Goal: Task Accomplishment & Management: Use online tool/utility

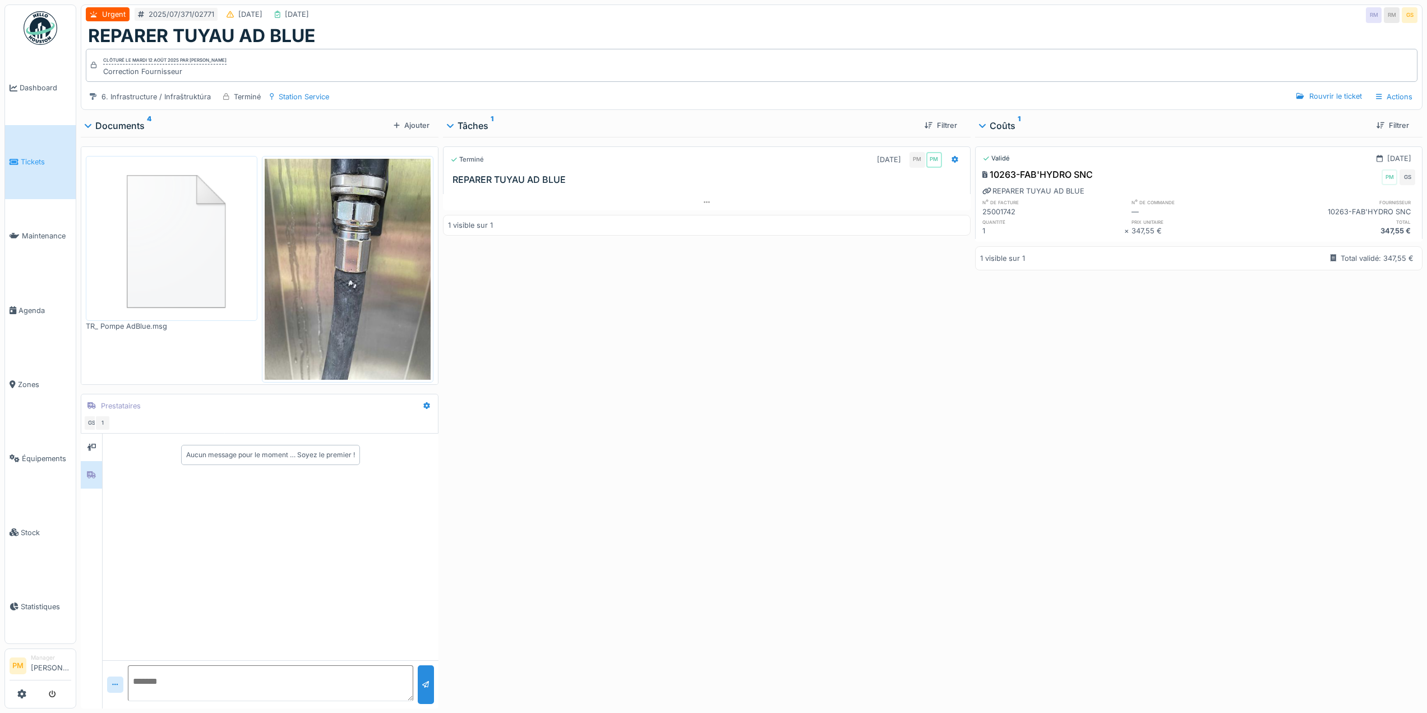
scroll to position [8, 0]
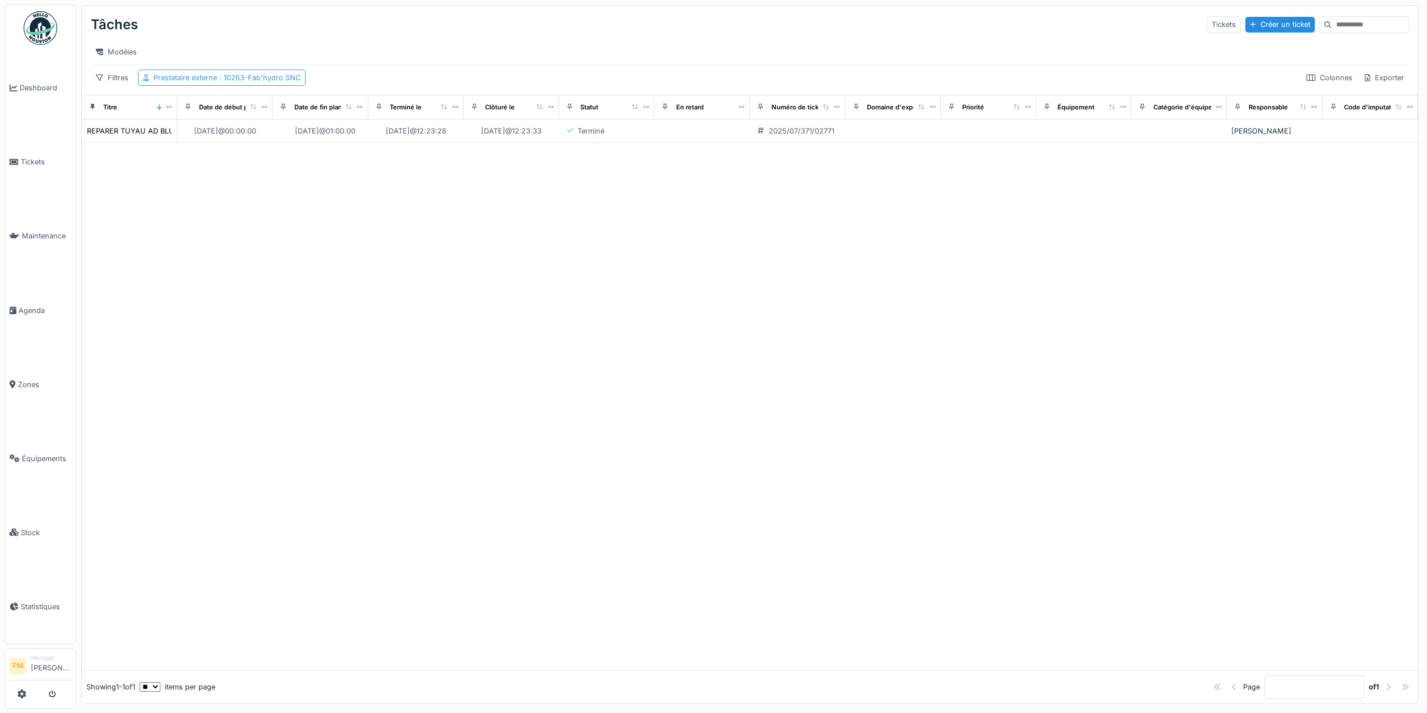
scroll to position [4, 0]
click at [284, 83] on div "Prestataire externe : 10263-Fab'hydro SNC" at bounding box center [227, 77] width 147 height 11
click at [244, 135] on icon at bounding box center [243, 139] width 6 height 8
click at [244, 133] on div "Prestataire externe" at bounding box center [208, 139] width 121 height 12
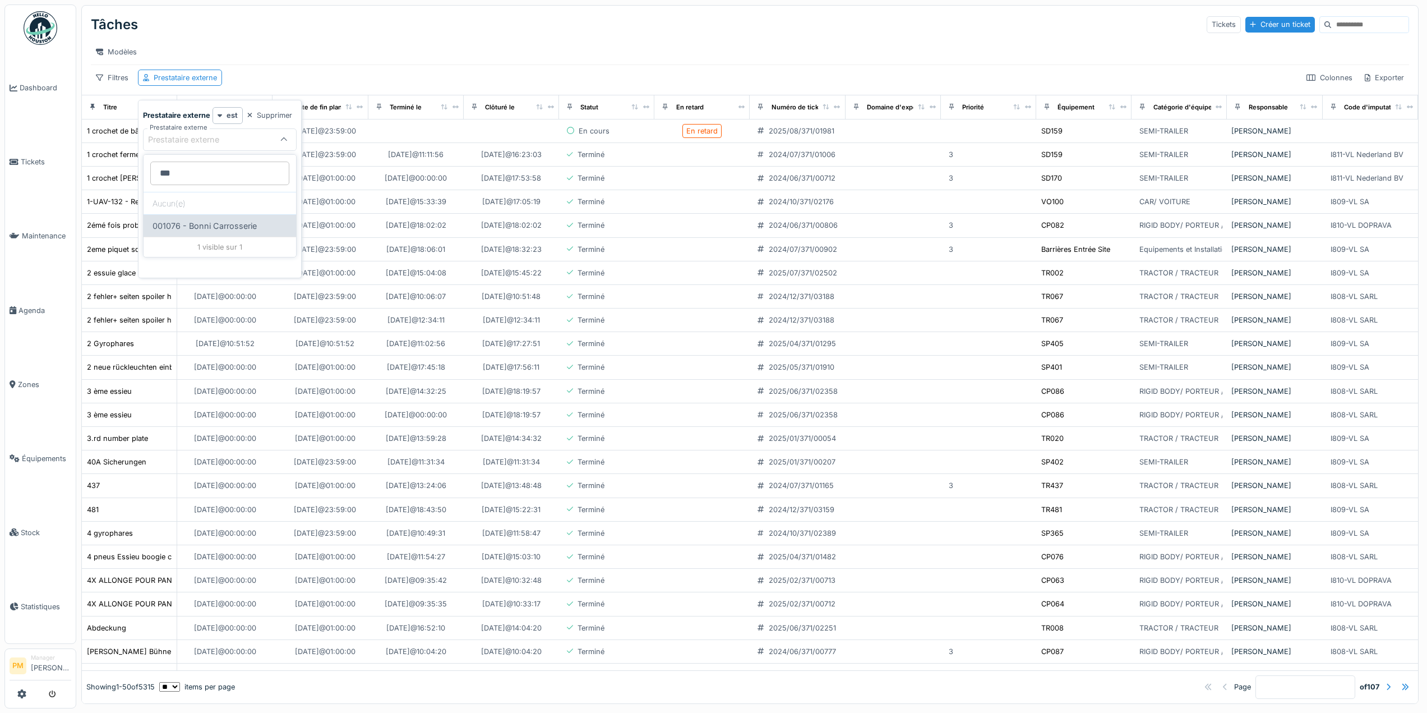
type externe_I4MTc "***"
click at [218, 223] on div "001076 - Bonni Carrosserie" at bounding box center [220, 225] width 153 height 22
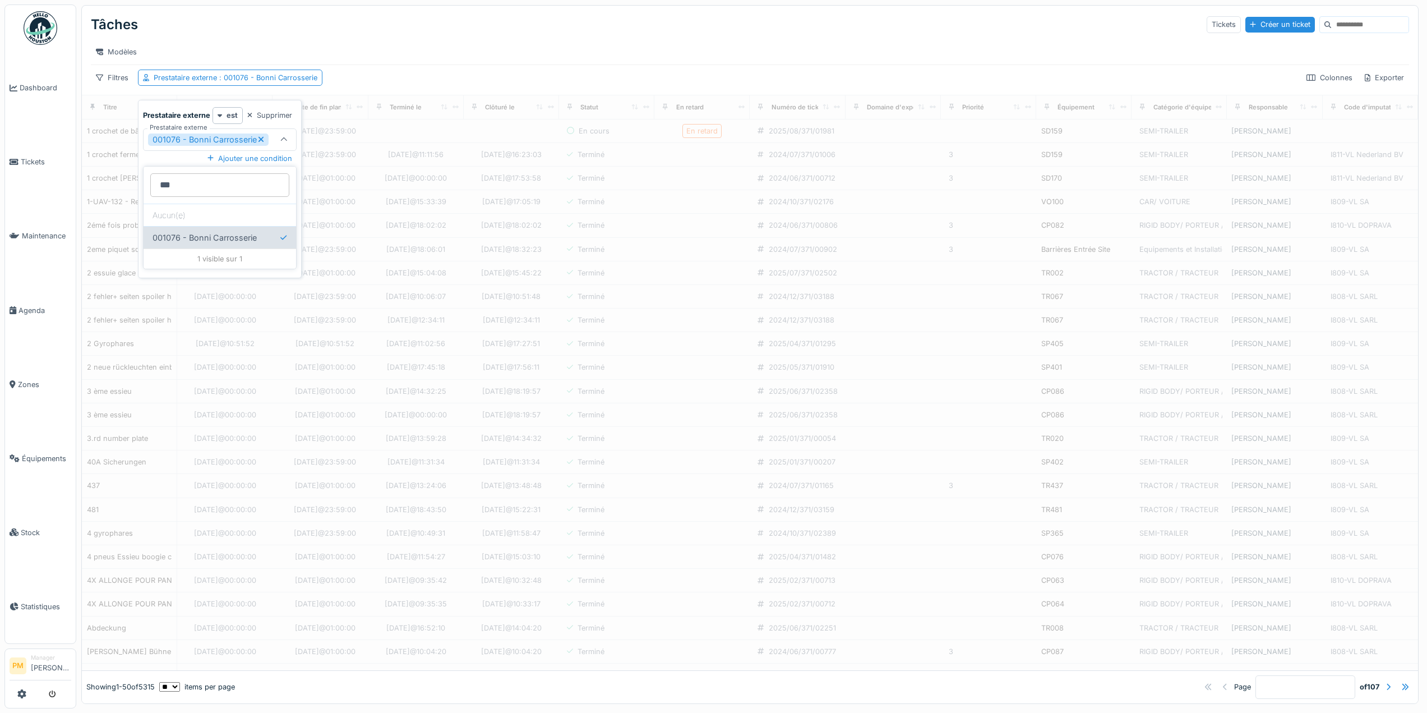
type input "*****"
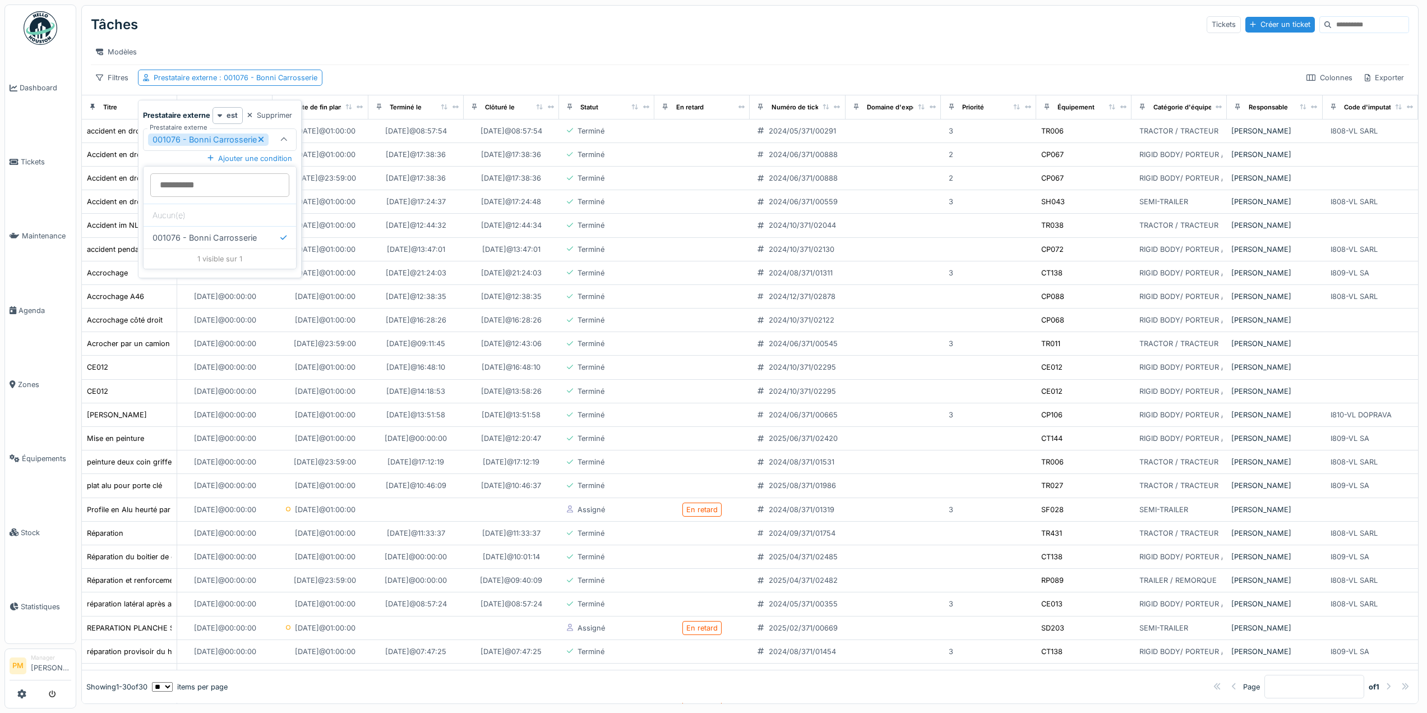
click at [447, 52] on div "Modèles" at bounding box center [750, 52] width 1318 height 16
click at [253, 110] on icon at bounding box center [253, 107] width 7 height 6
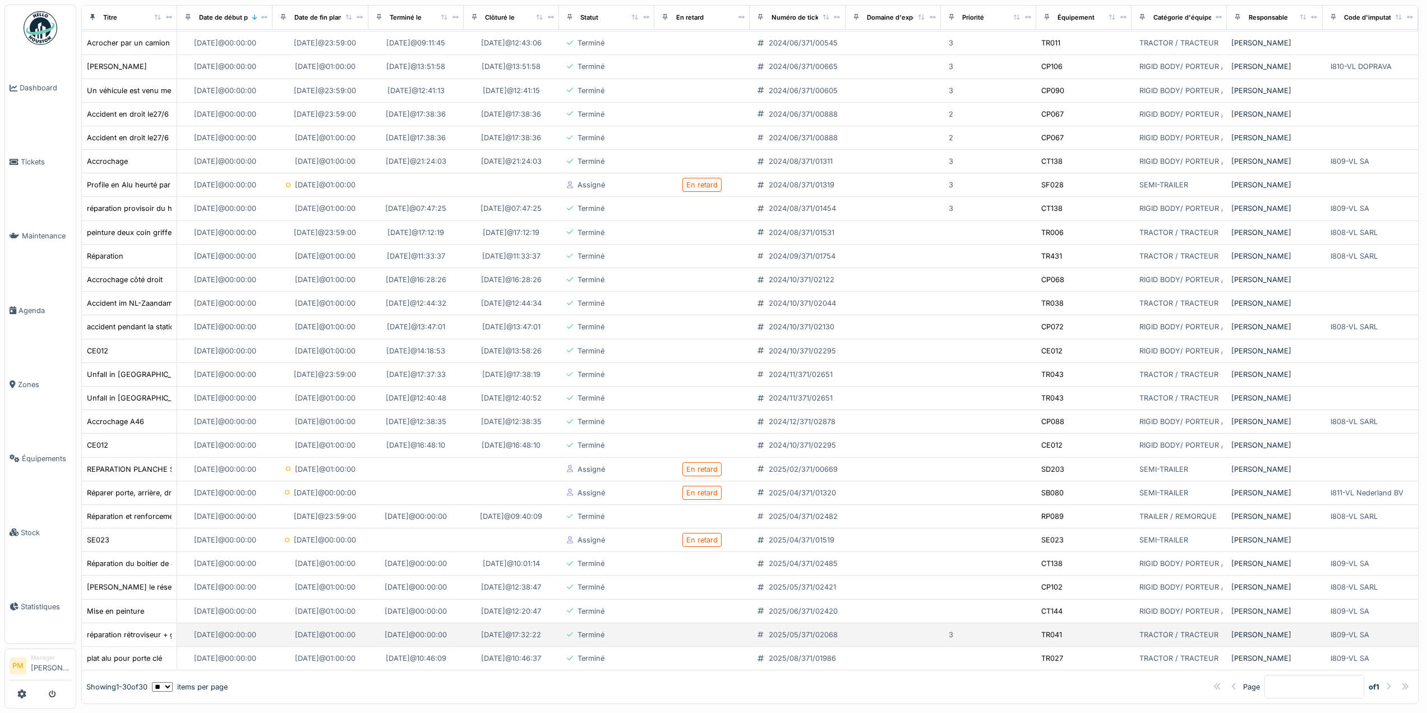
scroll to position [4, 0]
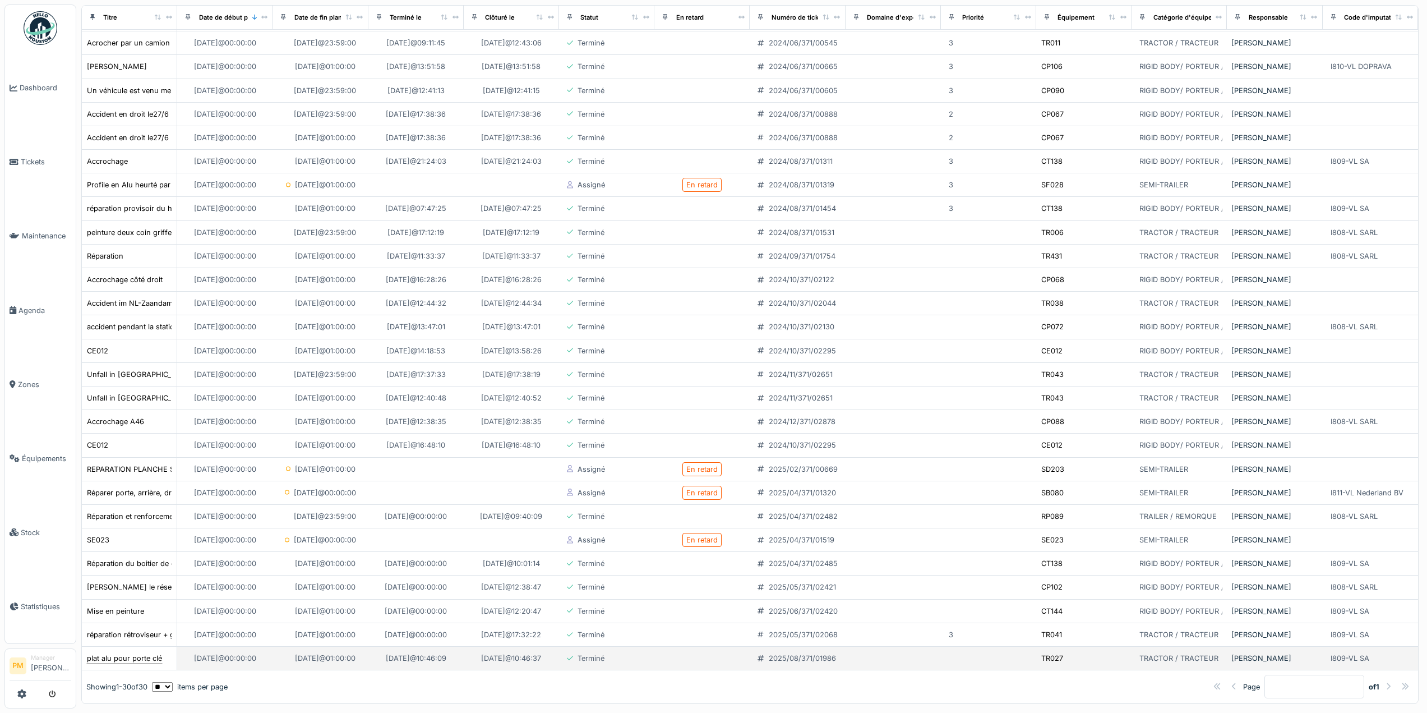
click at [132, 653] on div "plat alu pour porte clé" at bounding box center [124, 658] width 75 height 11
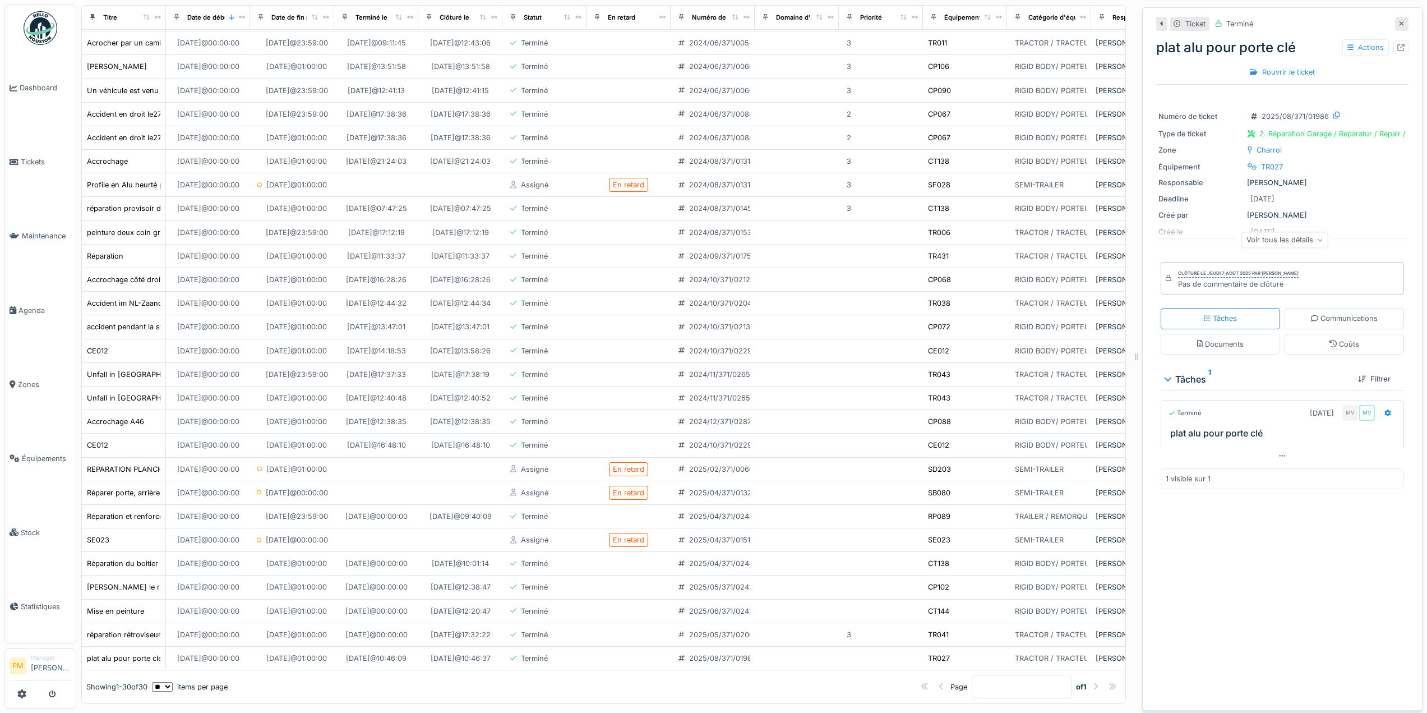
click at [1281, 234] on div "Voir tous les détails" at bounding box center [1284, 240] width 87 height 16
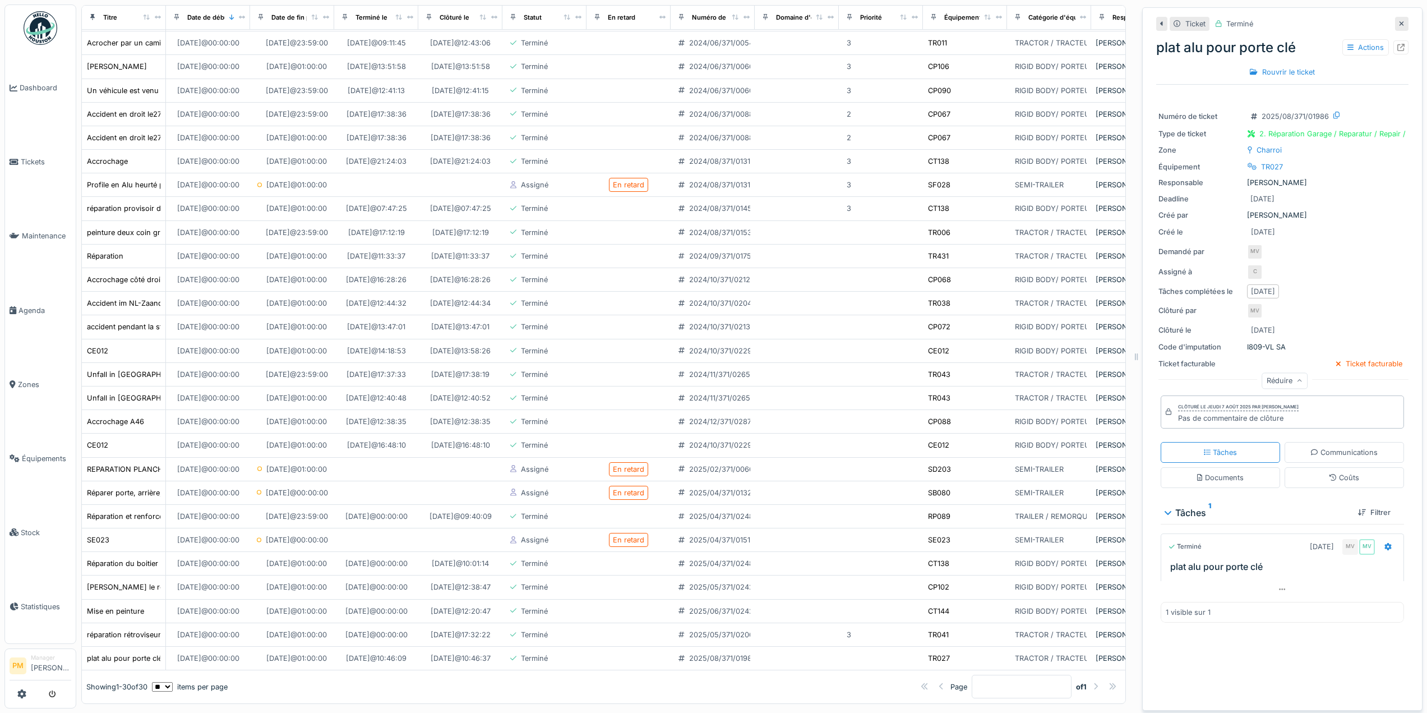
click at [1277, 381] on div "Réduire" at bounding box center [1285, 380] width 46 height 16
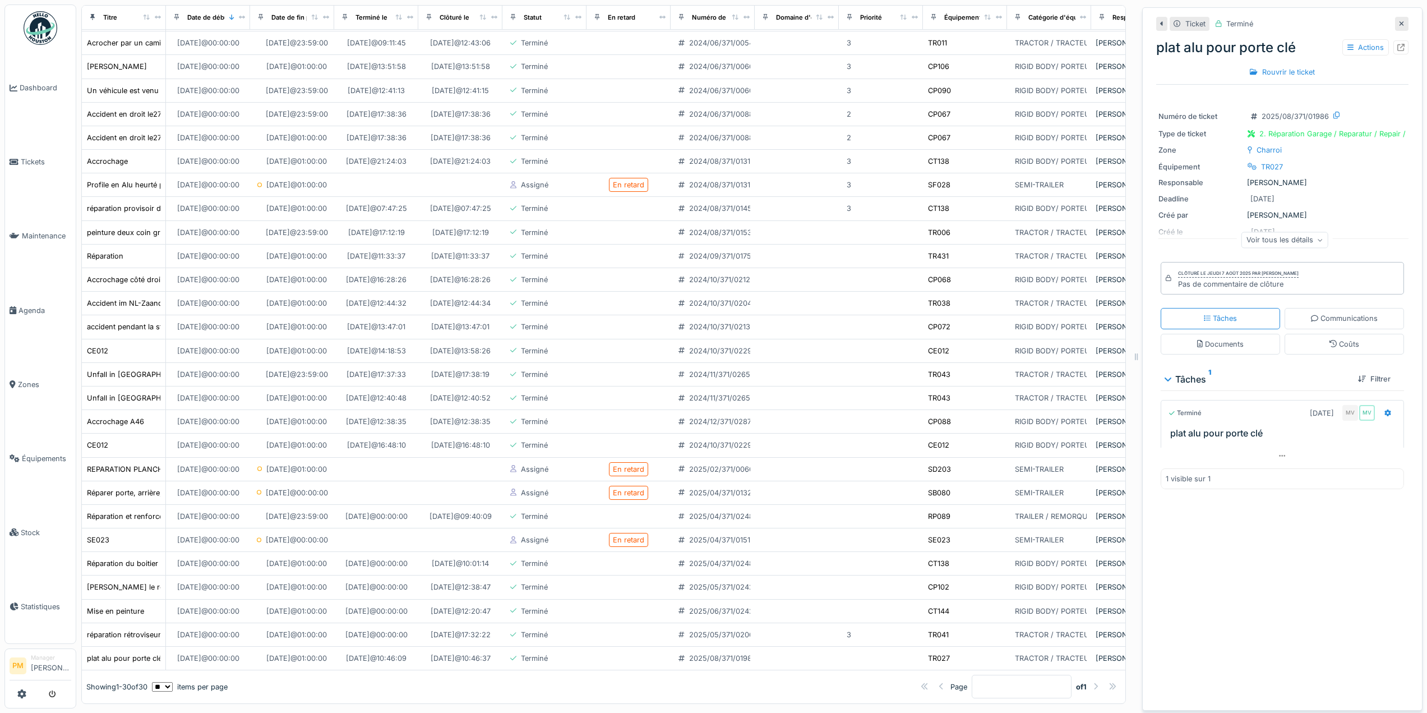
click at [1333, 329] on div "Tâches Communications Documents [PERSON_NAME]" at bounding box center [1282, 330] width 252 height 55
click at [1332, 335] on div "Coûts" at bounding box center [1344, 344] width 119 height 21
click at [1331, 339] on div "Coûts" at bounding box center [1345, 344] width 30 height 11
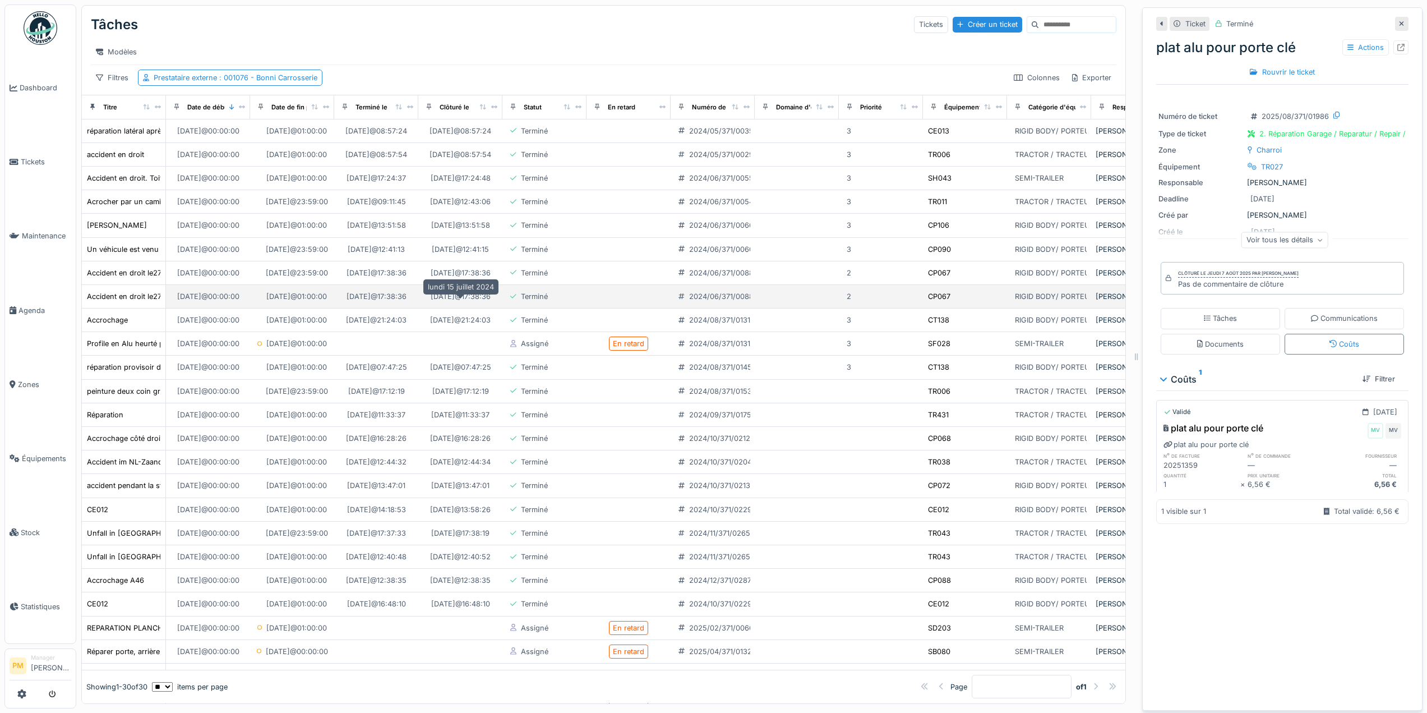
scroll to position [0, 0]
click at [761, 76] on div "Tâches Tickets Créer un ticket Modèles Filtres Prestataire externe : 001076 - […" at bounding box center [604, 50] width 1044 height 89
click at [192, 83] on div "Prestataire externe : 001076 - [PERSON_NAME] Carrosserie" at bounding box center [236, 77] width 164 height 11
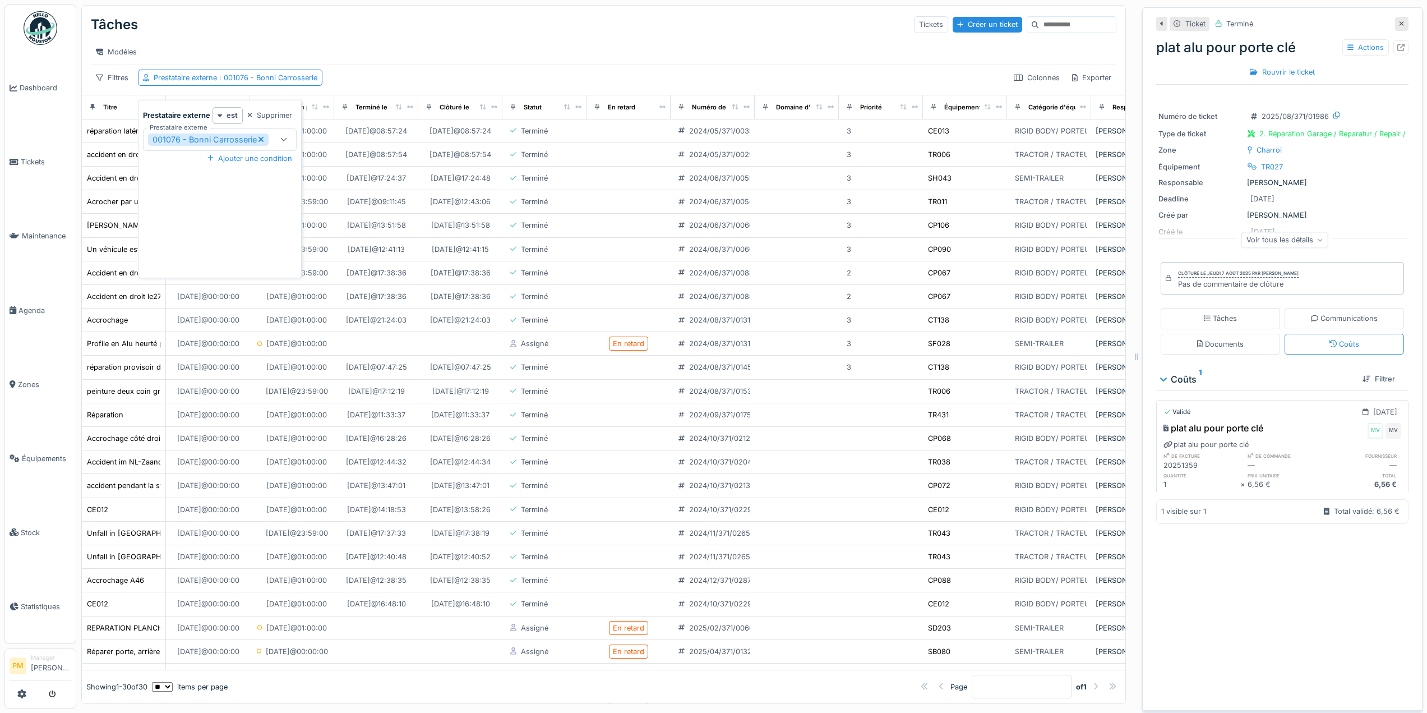
click at [262, 143] on icon at bounding box center [261, 139] width 6 height 8
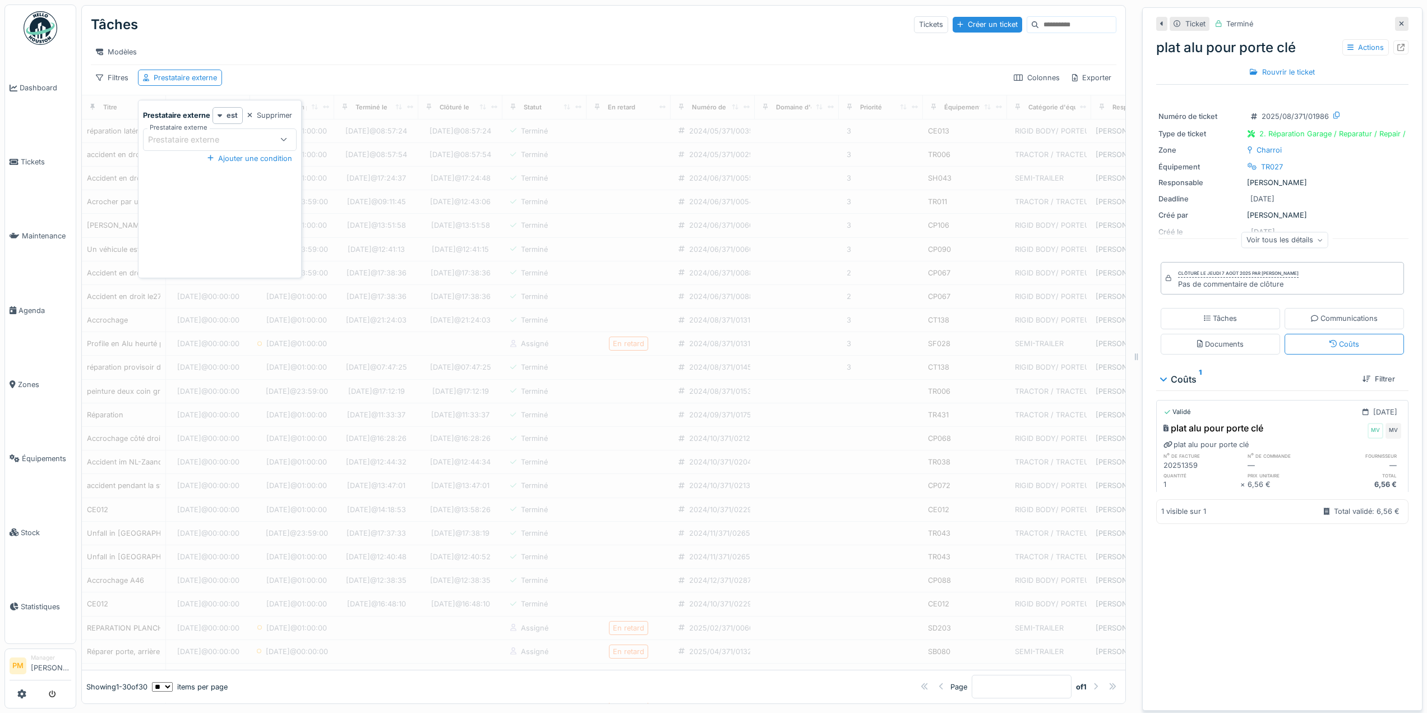
click at [230, 142] on div "Prestataire externe" at bounding box center [191, 139] width 87 height 12
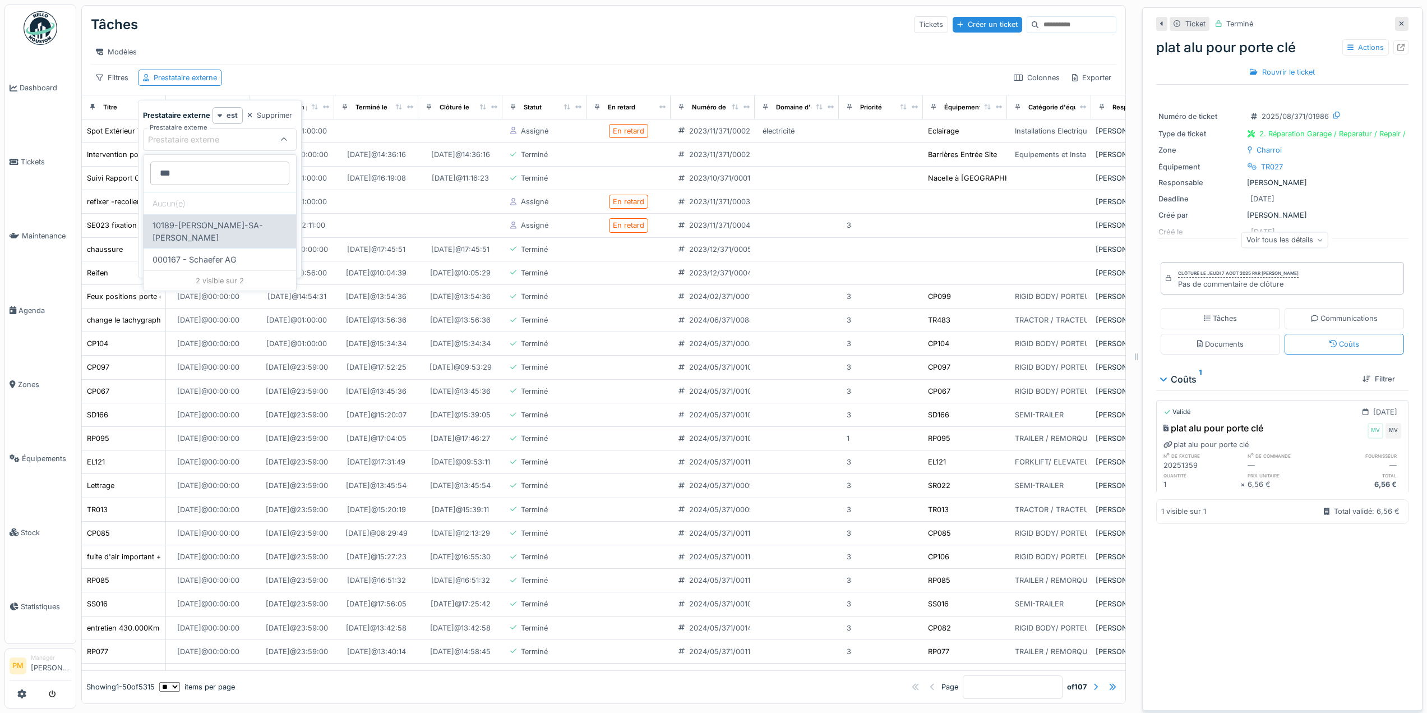
scroll to position [8, 0]
type externe_gzNzU "****"
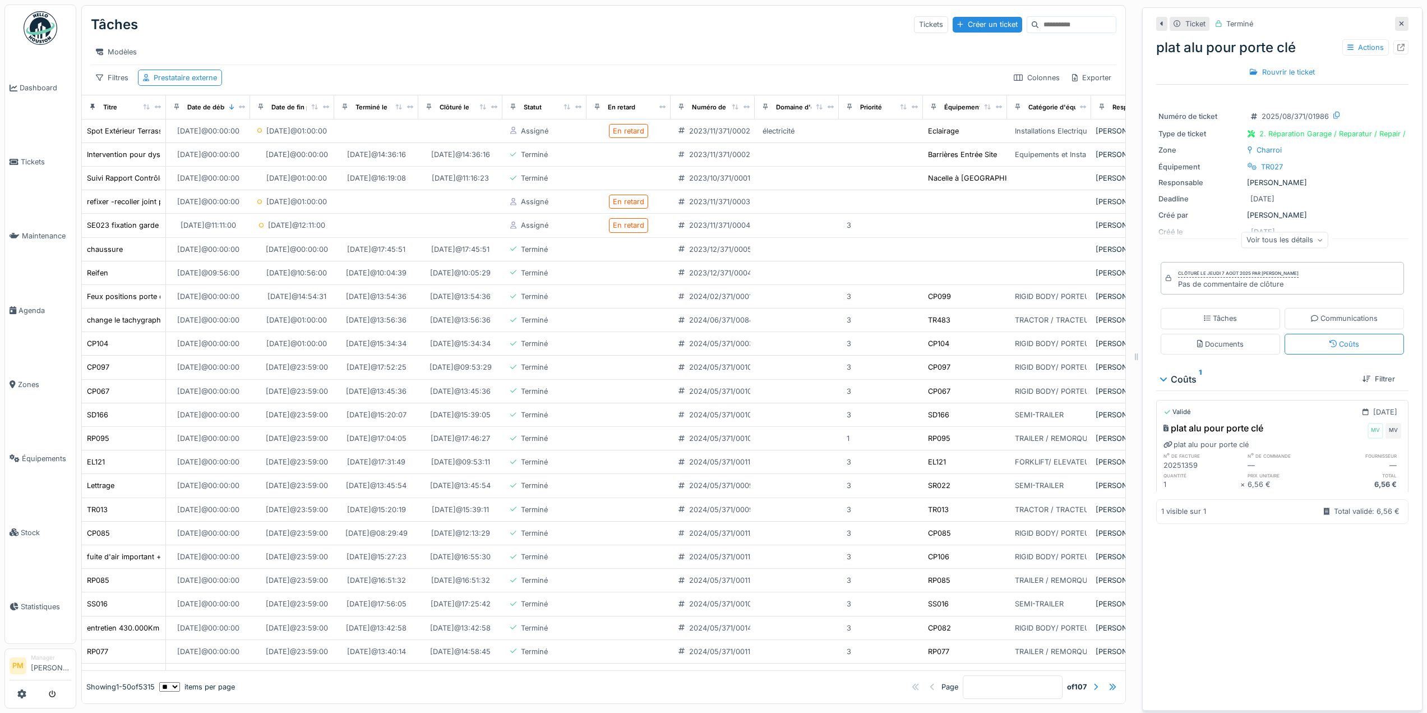
click at [472, 24] on div "Tâches Tickets Créer un ticket" at bounding box center [604, 24] width 1026 height 29
click at [401, 39] on div "Modèles" at bounding box center [604, 51] width 1026 height 25
click at [289, 39] on div "Modèles" at bounding box center [604, 51] width 1026 height 25
click at [441, 44] on div "Modèles" at bounding box center [604, 52] width 1026 height 16
click at [918, 49] on div "Modèles" at bounding box center [604, 52] width 1026 height 16
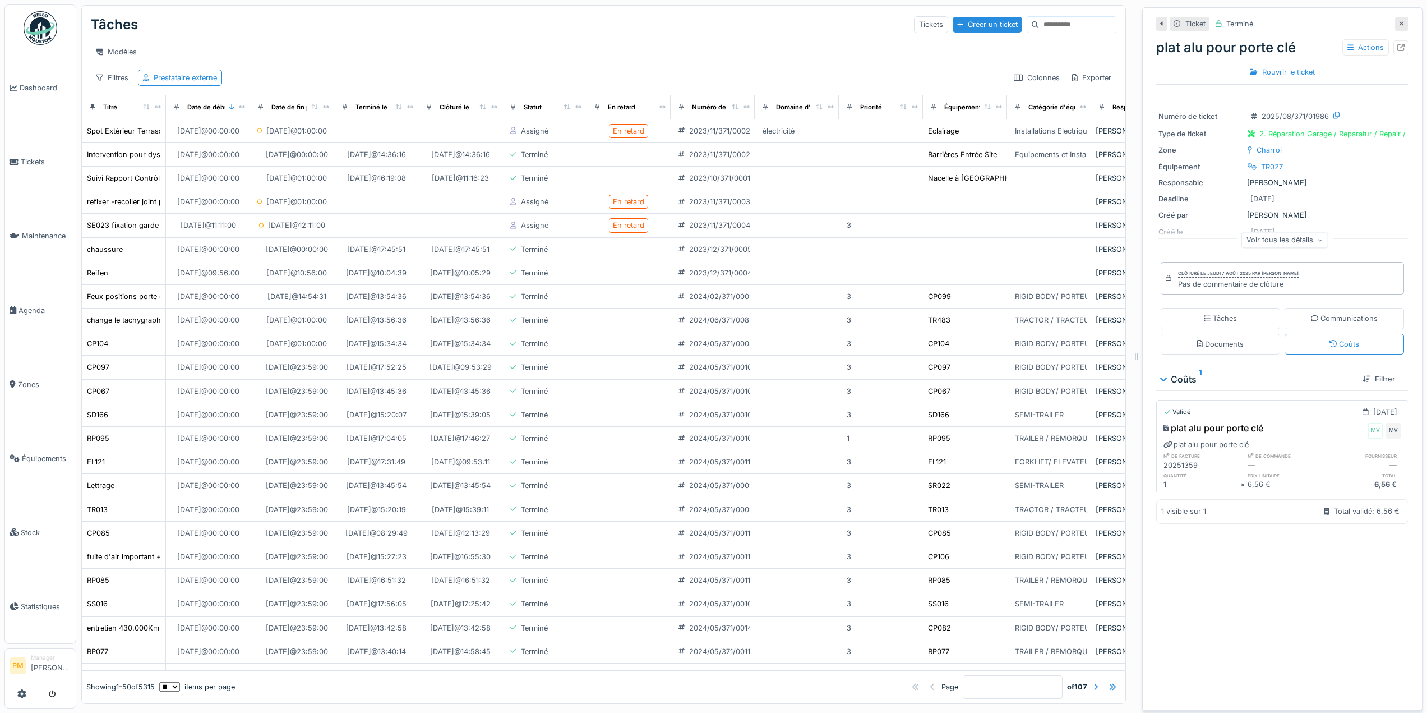
click at [585, 12] on div "Tâches Tickets Créer un ticket" at bounding box center [604, 24] width 1026 height 29
click at [627, 26] on div "Tâches Tickets Créer un ticket" at bounding box center [604, 24] width 1026 height 29
